Goal: Transaction & Acquisition: Purchase product/service

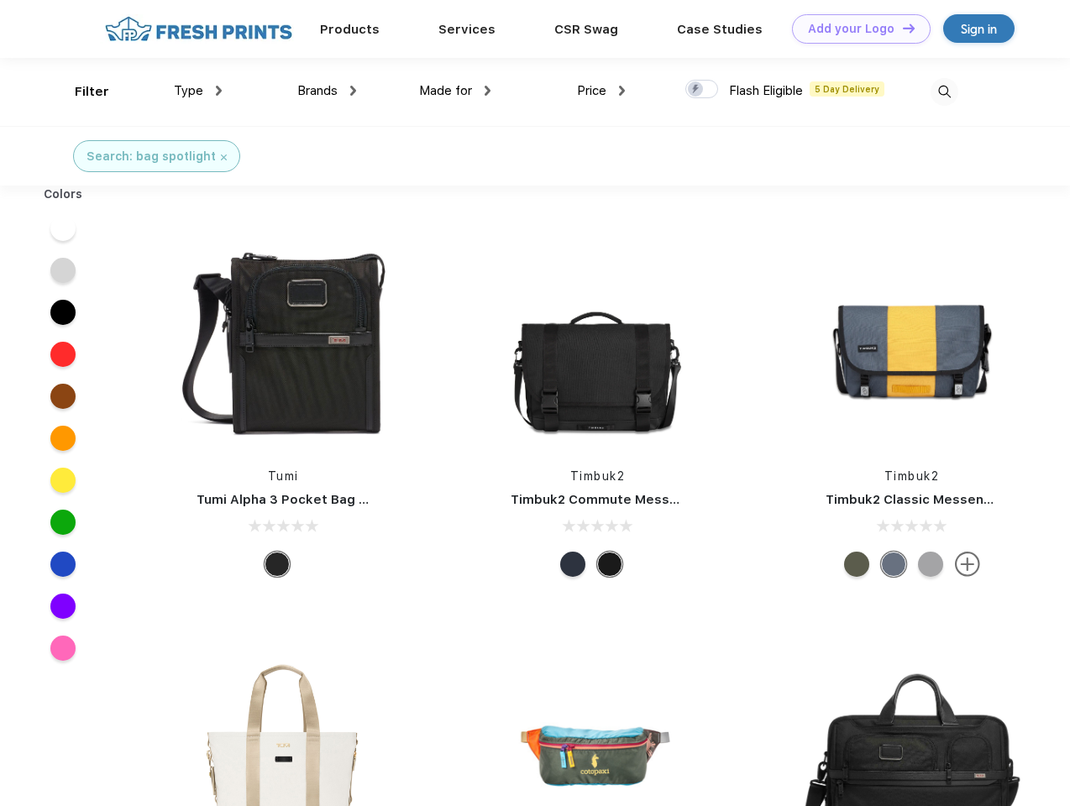
scroll to position [1, 0]
click at [855, 29] on link "Add your Logo Design Tool" at bounding box center [861, 28] width 139 height 29
click at [0, 0] on div "Design Tool" at bounding box center [0, 0] width 0 height 0
click at [901, 28] on link "Add your Logo Design Tool" at bounding box center [861, 28] width 139 height 29
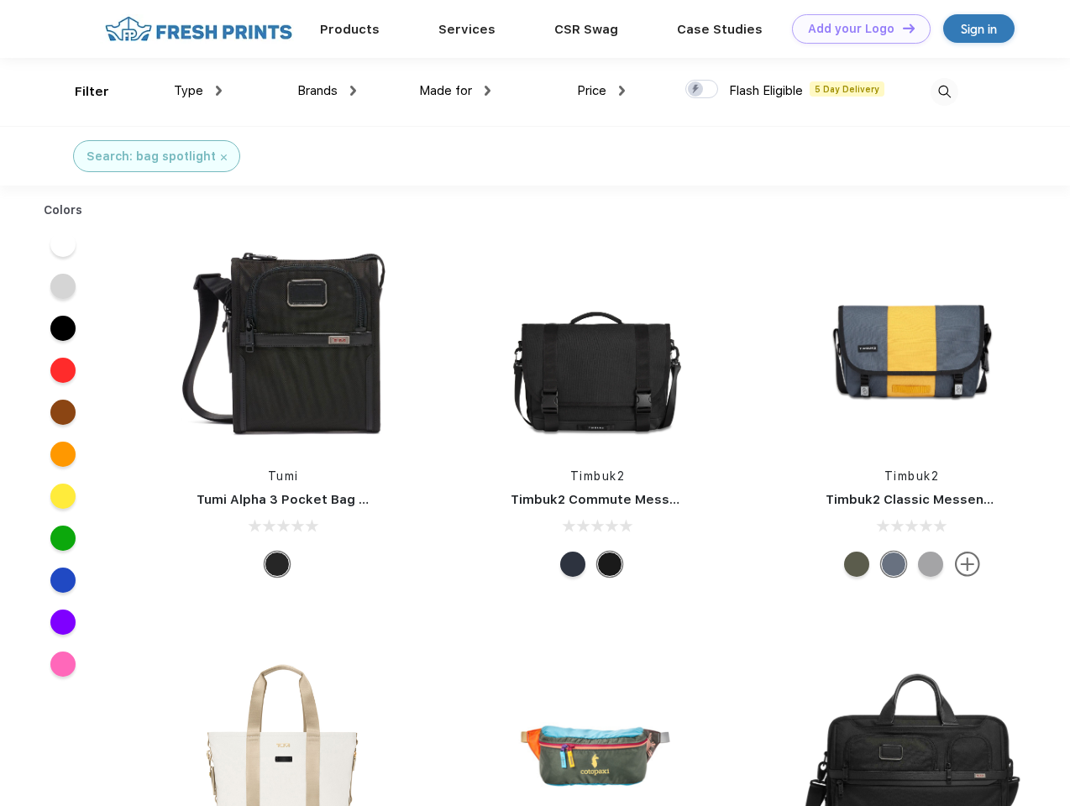
click at [81, 92] on div "Filter" at bounding box center [92, 91] width 34 height 19
click at [198, 91] on span "Type" at bounding box center [188, 90] width 29 height 15
click at [327, 91] on span "Brands" at bounding box center [317, 90] width 40 height 15
click at [455, 91] on span "Made for" at bounding box center [445, 90] width 53 height 15
click at [601, 91] on span "Price" at bounding box center [591, 90] width 29 height 15
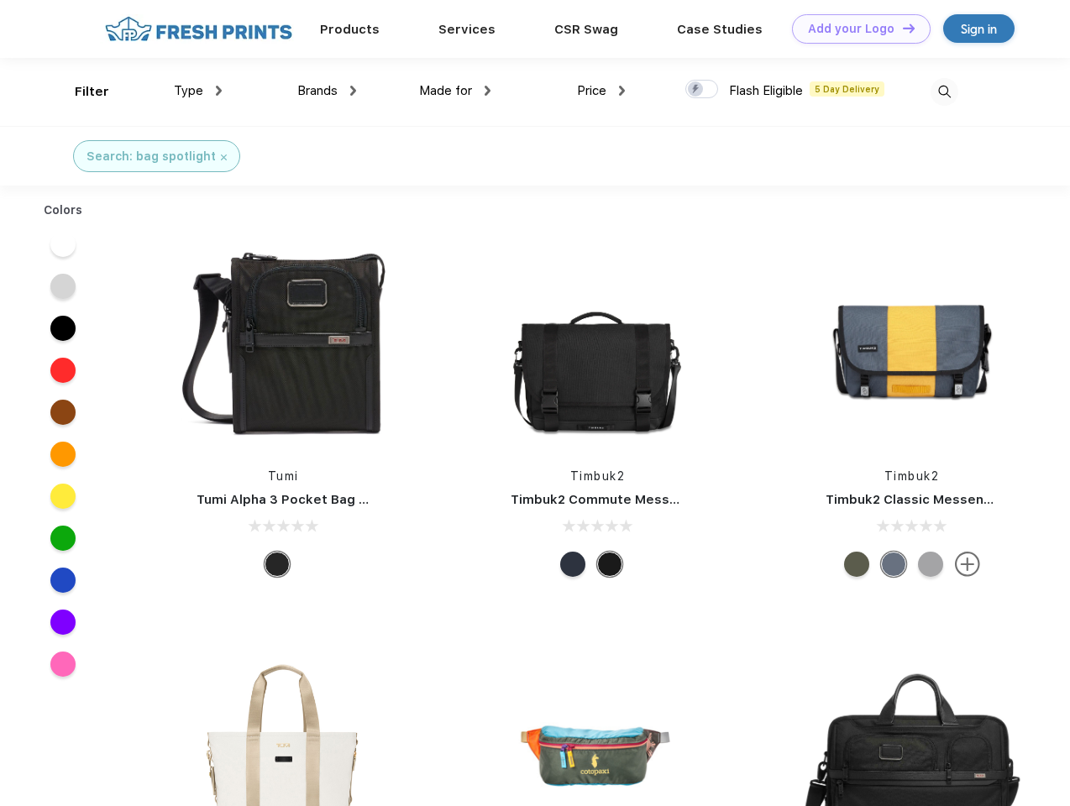
click at [702, 90] on div at bounding box center [701, 89] width 33 height 18
click at [696, 90] on input "checkbox" at bounding box center [690, 84] width 11 height 11
click at [944, 92] on img at bounding box center [945, 92] width 28 height 28
